Goal: Find contact information: Find contact information

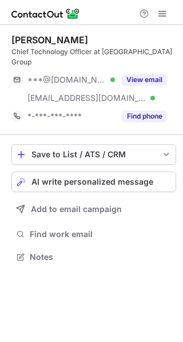
scroll to position [239, 183]
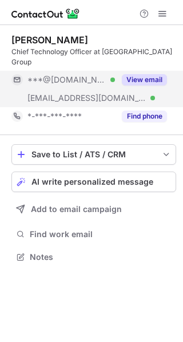
click at [135, 74] on button "View email" at bounding box center [144, 79] width 45 height 11
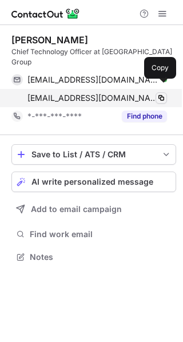
click at [163, 94] on span at bounding box center [160, 98] width 9 height 9
